Goal: Share content

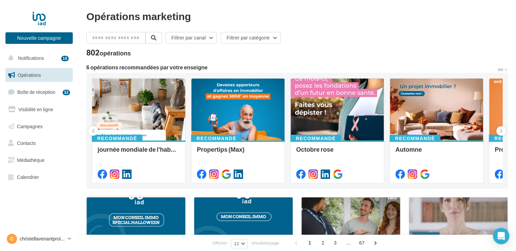
click at [116, 217] on div at bounding box center [136, 230] width 98 height 66
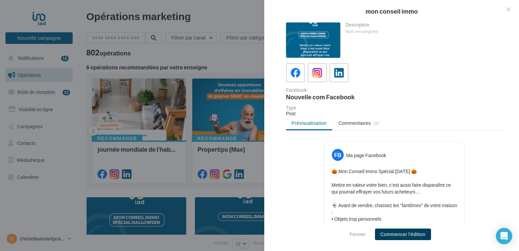
click at [385, 237] on button "Commencer l'édition" at bounding box center [403, 234] width 56 height 12
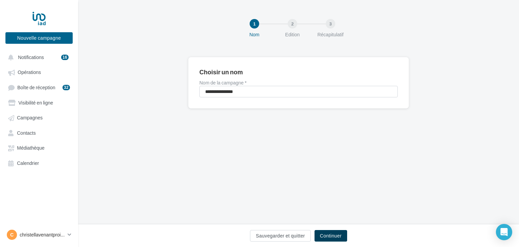
click at [326, 235] on button "Continuer" at bounding box center [330, 236] width 33 height 12
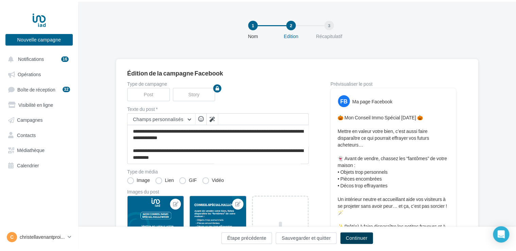
scroll to position [65, 0]
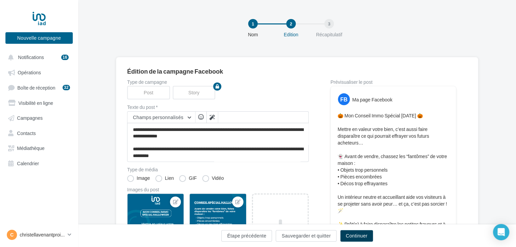
click at [355, 236] on button "Continuer" at bounding box center [356, 236] width 33 height 12
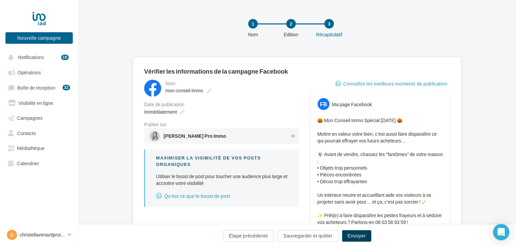
click at [355, 236] on button "Envoyer" at bounding box center [356, 236] width 29 height 12
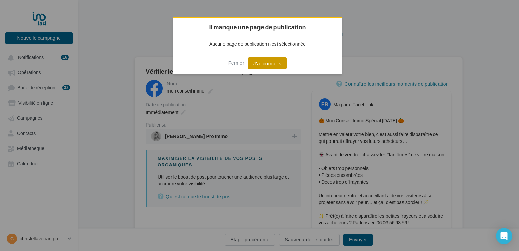
click at [263, 64] on button "J'ai compris" at bounding box center [267, 63] width 39 height 12
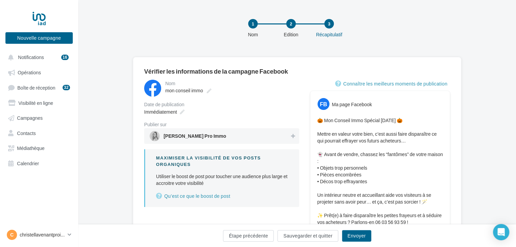
click at [185, 135] on span "[PERSON_NAME] Pro Immo" at bounding box center [194, 137] width 62 height 7
click at [350, 236] on button "Envoyer" at bounding box center [356, 236] width 29 height 12
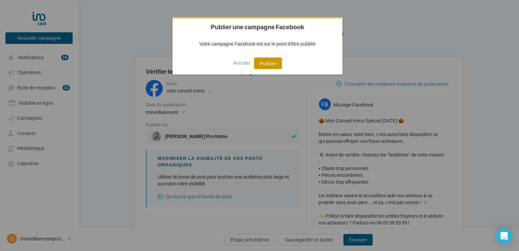
click at [265, 63] on button "Publier" at bounding box center [268, 63] width 28 height 12
